Goal: Information Seeking & Learning: Check status

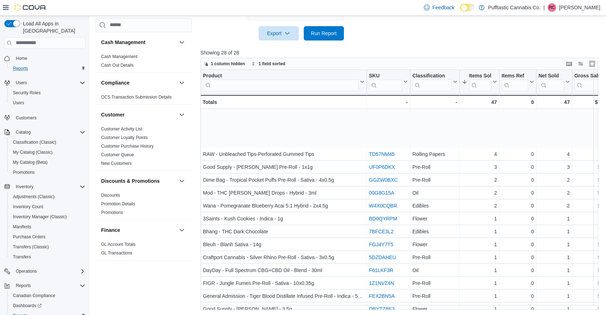
scroll to position [52, 0]
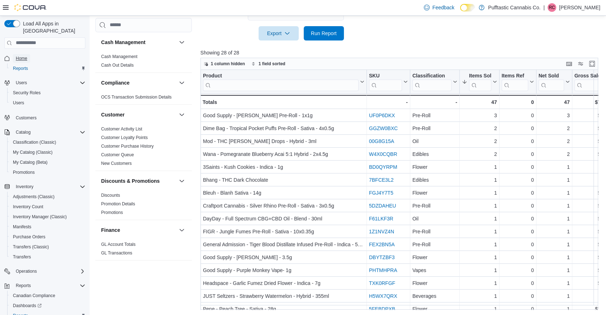
click at [27, 56] on span "Home" at bounding box center [21, 59] width 11 height 6
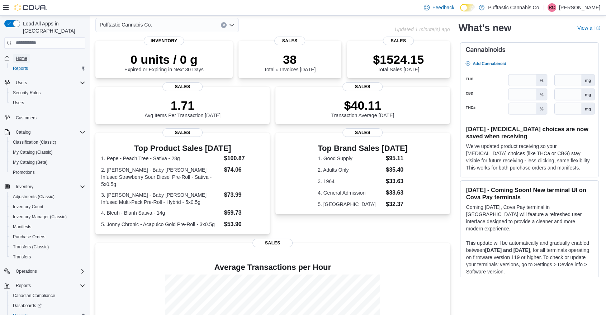
scroll to position [32, 0]
click at [242, 157] on dd "$100.87" at bounding box center [244, 158] width 40 height 9
